Goal: Task Accomplishment & Management: Complete application form

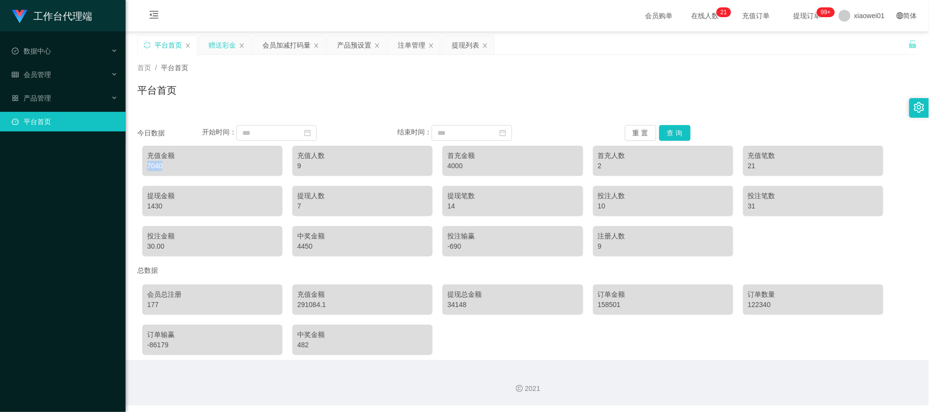
click at [229, 45] on div "赠送彩金" at bounding box center [221, 45] width 27 height 19
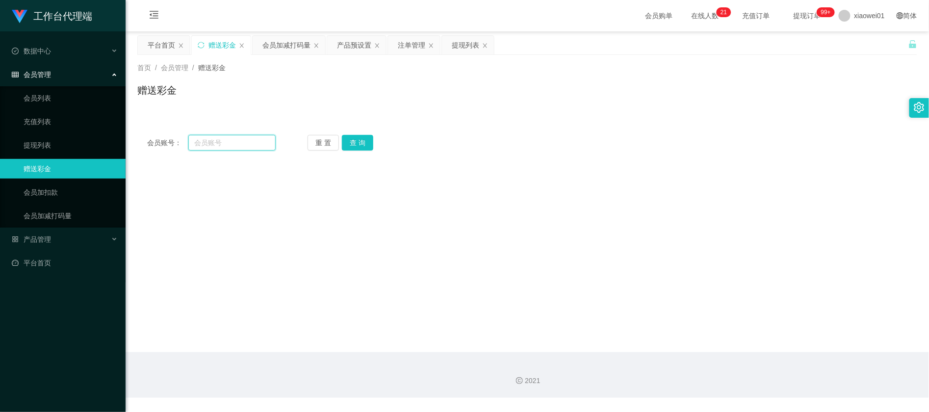
click at [230, 144] on input "text" at bounding box center [231, 143] width 87 height 16
paste input "zhouqs"
type input "zhouqs"
click at [364, 142] on button "查 询" at bounding box center [357, 143] width 31 height 16
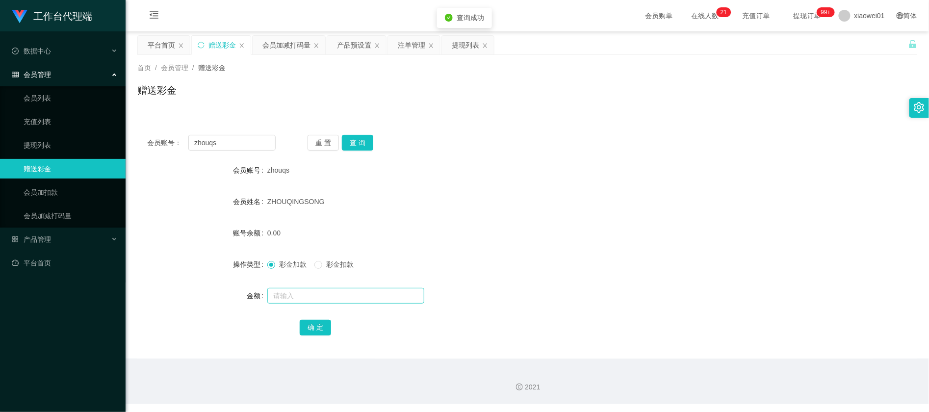
click at [326, 287] on div at bounding box center [494, 296] width 455 height 20
click at [327, 296] on input "text" at bounding box center [345, 296] width 157 height 16
type input "500"
click at [312, 332] on button "确 定" at bounding box center [315, 328] width 31 height 16
click at [525, 264] on div "彩金加款 彩金扣款" at bounding box center [494, 265] width 455 height 20
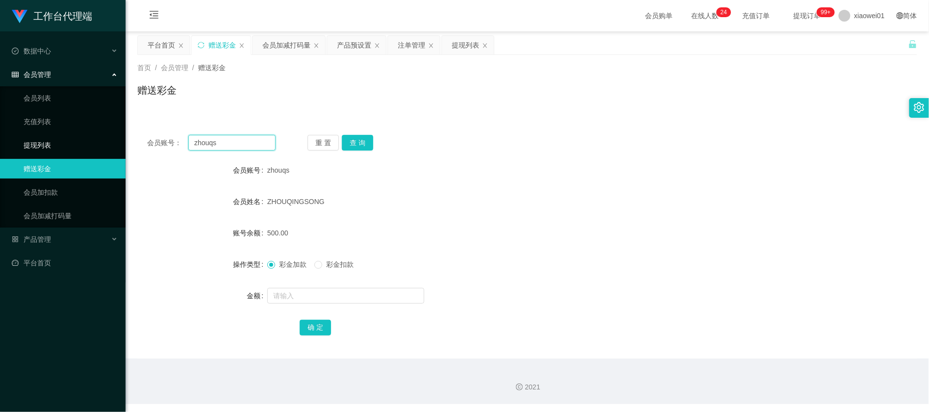
drag, startPoint x: 244, startPoint y: 148, endPoint x: 29, endPoint y: 135, distance: 214.7
click at [26, 136] on section "工作台代理端 数据中心 会员管理 会员列表 充值列表 提现列表 赠送彩金 会员加扣款 会员加减打码量 产品管理 平台首页 保存配置 重置配置 整体风格设置 主…" at bounding box center [464, 202] width 929 height 404
paste input "Alwi002"
type input "Alwi002"
click at [371, 141] on button "查 询" at bounding box center [357, 143] width 31 height 16
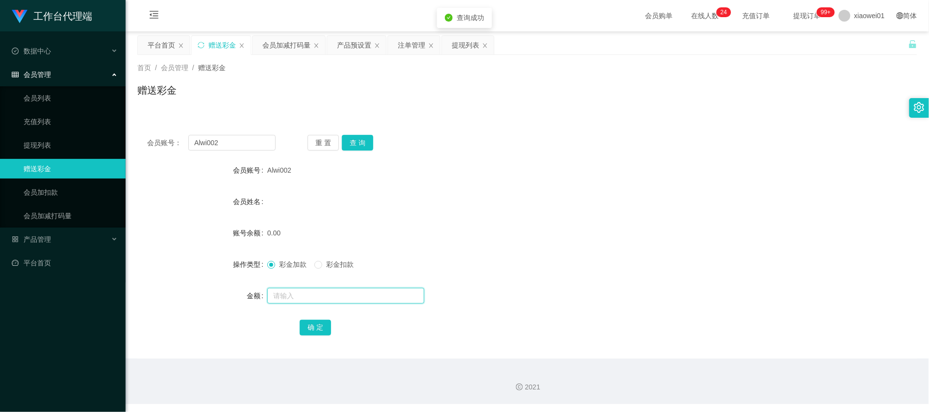
click at [335, 295] on input "text" at bounding box center [345, 296] width 157 height 16
type input "100"
click at [328, 331] on button "确 定" at bounding box center [315, 328] width 31 height 16
click at [602, 186] on form "会员账号 Alwi002 会员姓名 账号余额 100.00 操作类型 彩金加款 彩金扣款 金额 确 定" at bounding box center [527, 248] width 780 height 177
drag, startPoint x: 257, startPoint y: 148, endPoint x: 48, endPoint y: 139, distance: 209.6
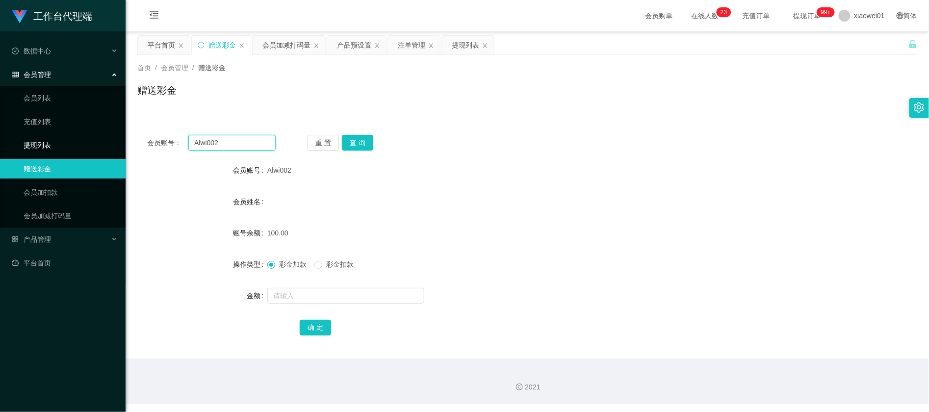
click at [59, 140] on section "工作台代理端 数据中心 会员管理 会员列表 充值列表 提现列表 赠送彩金 会员加扣款 会员加减打码量 产品管理 平台首页 保存配置 重置配置 整体风格设置 主…" at bounding box center [464, 202] width 929 height 404
paste input "Vickyyy"
type input "Vickyyy"
click at [363, 148] on button "查 询" at bounding box center [357, 143] width 31 height 16
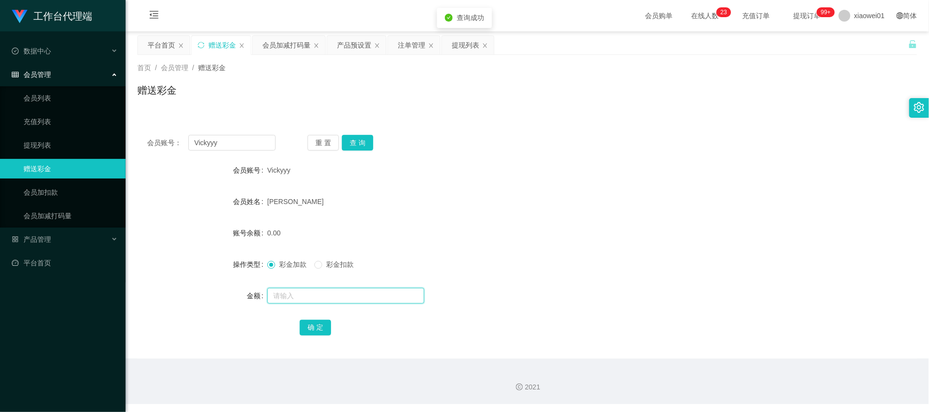
click at [299, 295] on input "text" at bounding box center [345, 296] width 157 height 16
type input "1"
type input "500"
click at [322, 327] on button "确 定" at bounding box center [315, 328] width 31 height 16
